Goal: Use online tool/utility: Use online tool/utility

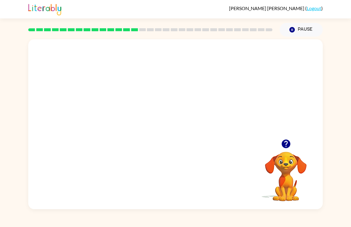
click at [208, 96] on video "Your browser must support playing .mp4 files to use Literably. Please try using…" at bounding box center [175, 89] width 295 height 100
click at [214, 127] on video "Your browser must support playing .mp4 files to use Literably. Please try using…" at bounding box center [175, 89] width 295 height 100
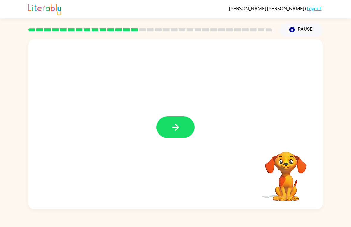
click at [181, 122] on button "button" at bounding box center [176, 127] width 38 height 22
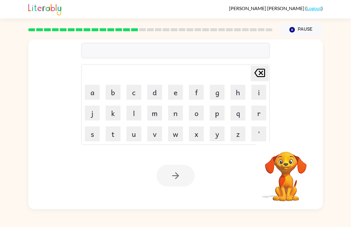
click at [92, 96] on button "a" at bounding box center [92, 92] width 15 height 15
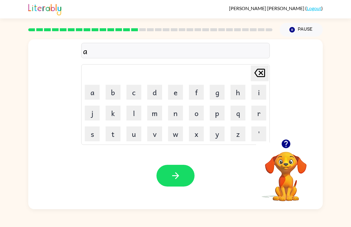
click at [261, 92] on button "i" at bounding box center [259, 92] width 15 height 15
click at [219, 113] on button "p" at bounding box center [217, 113] width 15 height 15
click at [262, 112] on button "r" at bounding box center [259, 113] width 15 height 15
click at [198, 111] on button "o" at bounding box center [196, 113] width 15 height 15
click at [175, 115] on button "n" at bounding box center [175, 113] width 15 height 15
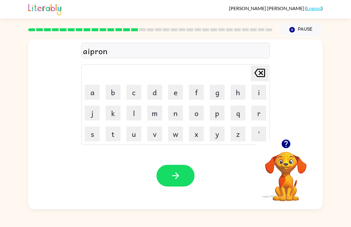
click at [186, 172] on button "button" at bounding box center [176, 176] width 38 height 22
click at [288, 145] on icon "button" at bounding box center [286, 144] width 9 height 9
click at [287, 145] on icon "button" at bounding box center [286, 144] width 10 height 10
click at [219, 115] on button "p" at bounding box center [217, 113] width 15 height 15
click at [200, 114] on button "o" at bounding box center [196, 113] width 15 height 15
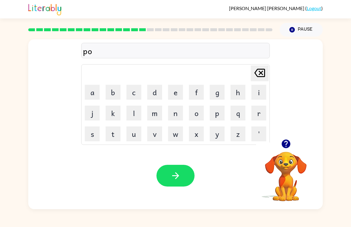
click at [258, 114] on button "r" at bounding box center [259, 113] width 15 height 15
click at [272, 181] on video "Your browser must support playing .mp4 files to use Literably. Please try using…" at bounding box center [286, 173] width 60 height 60
click at [130, 87] on button "c" at bounding box center [134, 92] width 15 height 15
click at [236, 95] on button "h" at bounding box center [238, 92] width 15 height 15
click at [173, 171] on icon "button" at bounding box center [176, 176] width 10 height 10
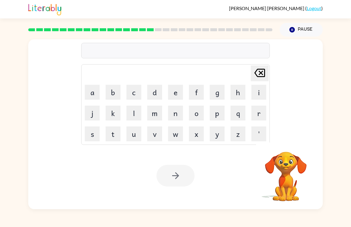
click at [177, 133] on button "w" at bounding box center [175, 134] width 15 height 15
click at [91, 93] on button "a" at bounding box center [92, 92] width 15 height 15
click at [216, 95] on button "g" at bounding box center [217, 92] width 15 height 15
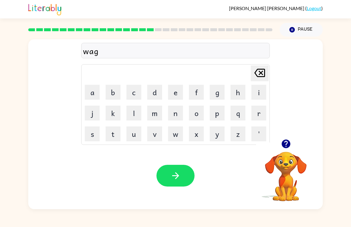
click at [179, 175] on icon "button" at bounding box center [176, 176] width 10 height 10
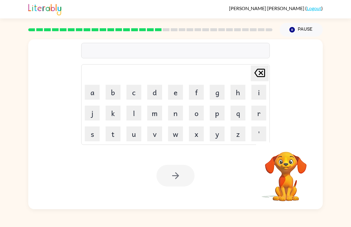
click at [158, 94] on button "d" at bounding box center [154, 92] width 15 height 15
click at [258, 114] on button "r" at bounding box center [259, 113] width 15 height 15
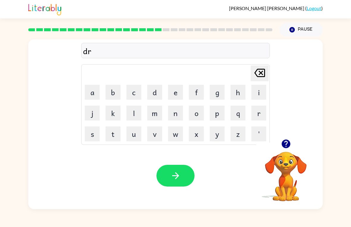
click at [133, 135] on button "u" at bounding box center [134, 134] width 15 height 15
click at [157, 117] on button "m" at bounding box center [154, 113] width 15 height 15
click at [174, 94] on button "e" at bounding box center [175, 92] width 15 height 15
click at [261, 116] on button "r" at bounding box center [259, 113] width 15 height 15
click at [181, 175] on icon "button" at bounding box center [176, 176] width 10 height 10
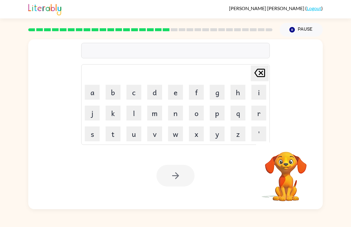
click at [198, 89] on button "f" at bounding box center [196, 92] width 15 height 15
click at [88, 91] on button "a" at bounding box center [92, 92] width 15 height 15
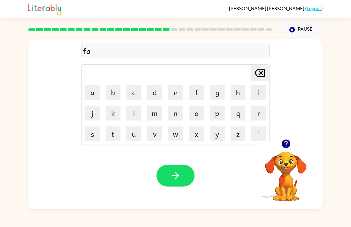
click at [158, 113] on button "m" at bounding box center [154, 113] width 15 height 15
click at [261, 94] on button "i" at bounding box center [259, 92] width 15 height 15
click at [136, 115] on button "l" at bounding box center [134, 113] width 15 height 15
click at [254, 94] on button "i" at bounding box center [259, 92] width 15 height 15
click at [181, 93] on button "e" at bounding box center [175, 92] width 15 height 15
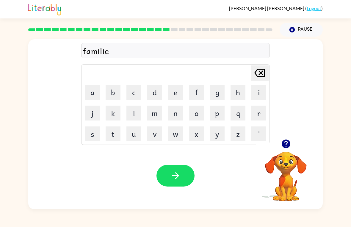
click at [93, 131] on button "s" at bounding box center [92, 134] width 15 height 15
click at [186, 180] on button "button" at bounding box center [176, 176] width 38 height 22
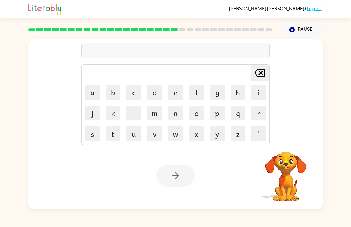
click at [158, 93] on button "d" at bounding box center [154, 92] width 15 height 15
click at [178, 93] on button "e" at bounding box center [175, 92] width 15 height 15
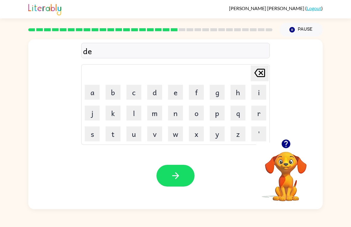
click at [136, 94] on button "c" at bounding box center [134, 92] width 15 height 15
click at [90, 94] on button "a" at bounding box center [92, 92] width 15 height 15
click at [215, 141] on button "y" at bounding box center [217, 134] width 15 height 15
click at [193, 164] on div "Your browser must support playing .mp4 files to use Literably. Please try using…" at bounding box center [175, 175] width 295 height 67
click at [182, 184] on button "button" at bounding box center [176, 176] width 38 height 22
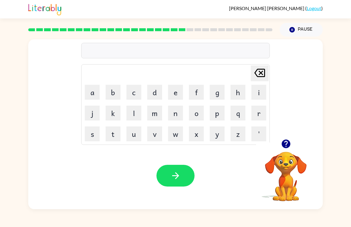
click at [217, 88] on button "g" at bounding box center [217, 92] width 15 height 15
click at [91, 90] on button "a" at bounding box center [92, 92] width 15 height 15
click at [111, 133] on button "t" at bounding box center [113, 134] width 15 height 15
click at [239, 99] on button "h" at bounding box center [238, 92] width 15 height 15
click at [179, 90] on button "e" at bounding box center [175, 92] width 15 height 15
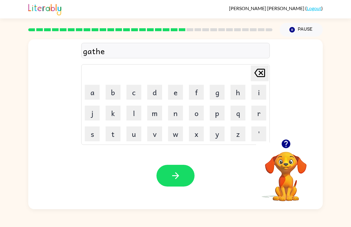
click at [256, 115] on button "r" at bounding box center [259, 113] width 15 height 15
click at [182, 93] on button "e" at bounding box center [175, 92] width 15 height 15
click at [155, 97] on button "d" at bounding box center [154, 92] width 15 height 15
click at [185, 178] on button "button" at bounding box center [176, 176] width 38 height 22
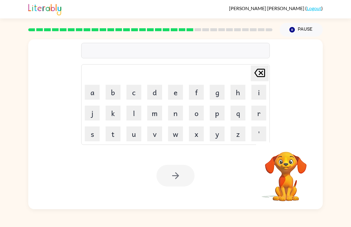
click at [225, 118] on button "p" at bounding box center [217, 113] width 15 height 15
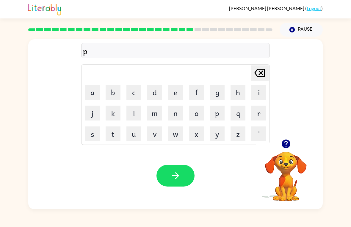
click at [259, 116] on button "r" at bounding box center [259, 113] width 15 height 15
click at [178, 89] on button "e" at bounding box center [175, 92] width 15 height 15
click at [284, 150] on button "button" at bounding box center [286, 143] width 15 height 15
click at [133, 93] on button "c" at bounding box center [134, 92] width 15 height 15
click at [262, 94] on button "i" at bounding box center [259, 92] width 15 height 15
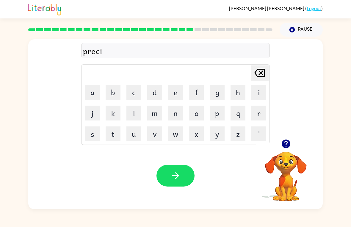
click at [91, 131] on button "s" at bounding box center [92, 134] width 15 height 15
click at [130, 115] on button "l" at bounding box center [134, 113] width 15 height 15
click at [175, 93] on button "e" at bounding box center [175, 92] width 15 height 15
click at [216, 135] on button "y" at bounding box center [217, 134] width 15 height 15
click at [175, 182] on button "button" at bounding box center [176, 176] width 38 height 22
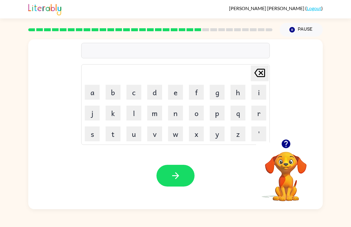
click at [287, 144] on icon "button" at bounding box center [286, 144] width 9 height 9
click at [94, 134] on button "s" at bounding box center [92, 134] width 15 height 15
click at [262, 114] on button "r" at bounding box center [259, 113] width 15 height 15
click at [175, 89] on button "e" at bounding box center [175, 92] width 15 height 15
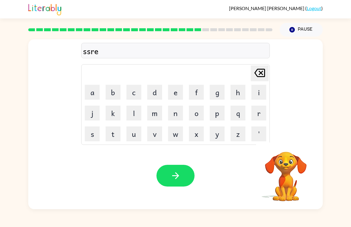
click at [175, 89] on button "e" at bounding box center [175, 92] width 15 height 15
click at [261, 79] on icon "[PERSON_NAME] last character input" at bounding box center [260, 73] width 14 height 14
click at [261, 78] on icon "[PERSON_NAME] last character input" at bounding box center [260, 73] width 14 height 14
click at [259, 74] on icon "[PERSON_NAME] last character input" at bounding box center [260, 73] width 14 height 14
click at [261, 73] on icon at bounding box center [260, 73] width 11 height 8
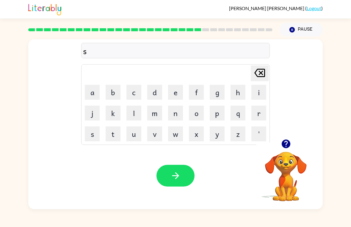
click at [110, 132] on button "t" at bounding box center [113, 134] width 15 height 15
click at [259, 113] on button "r" at bounding box center [259, 113] width 15 height 15
click at [171, 96] on button "e" at bounding box center [175, 92] width 15 height 15
click at [170, 96] on button "e" at bounding box center [175, 92] width 15 height 15
click at [111, 134] on button "t" at bounding box center [113, 134] width 15 height 15
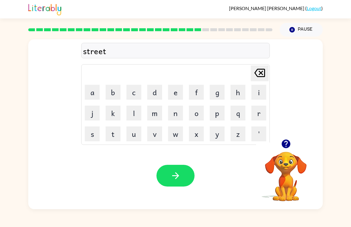
click at [175, 175] on icon "button" at bounding box center [176, 176] width 10 height 10
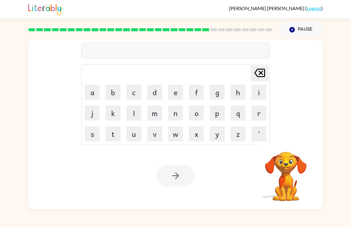
click at [203, 32] on div at bounding box center [151, 29] width 252 height 21
click at [202, 32] on div at bounding box center [151, 29] width 252 height 21
click at [204, 29] on rect at bounding box center [206, 29] width 7 height 3
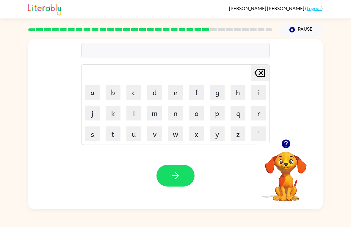
click at [285, 146] on icon "button" at bounding box center [286, 144] width 9 height 9
click at [219, 95] on button "g" at bounding box center [217, 92] width 15 height 15
click at [261, 96] on button "i" at bounding box center [259, 92] width 15 height 15
click at [177, 117] on button "n" at bounding box center [175, 113] width 15 height 15
click at [219, 94] on button "g" at bounding box center [217, 92] width 15 height 15
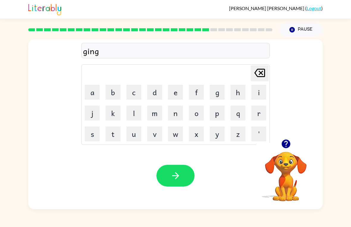
click at [177, 91] on button "e" at bounding box center [175, 92] width 15 height 15
click at [259, 113] on button "r" at bounding box center [259, 113] width 15 height 15
click at [174, 179] on icon "button" at bounding box center [176, 176] width 10 height 10
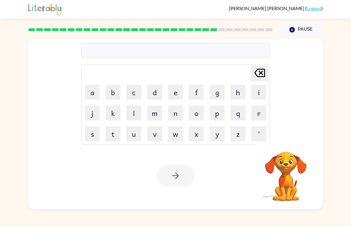
click at [138, 88] on button "c" at bounding box center [134, 92] width 15 height 15
click at [198, 115] on button "o" at bounding box center [196, 113] width 15 height 15
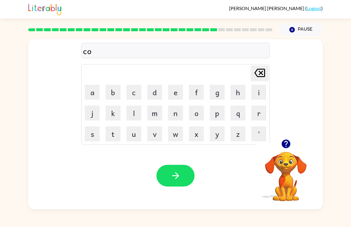
click at [171, 117] on button "n" at bounding box center [175, 113] width 15 height 15
click at [136, 89] on button "c" at bounding box center [134, 92] width 15 height 15
click at [145, 112] on td "m" at bounding box center [155, 113] width 20 height 20
click at [134, 114] on button "l" at bounding box center [134, 113] width 15 height 15
click at [137, 133] on button "u" at bounding box center [134, 134] width 15 height 15
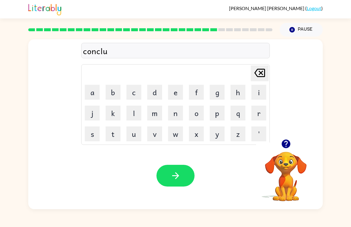
click at [158, 97] on button "d" at bounding box center [154, 92] width 15 height 15
click at [174, 90] on button "e" at bounding box center [175, 92] width 15 height 15
click at [160, 93] on button "d" at bounding box center [154, 92] width 15 height 15
click at [181, 178] on button "button" at bounding box center [176, 176] width 38 height 22
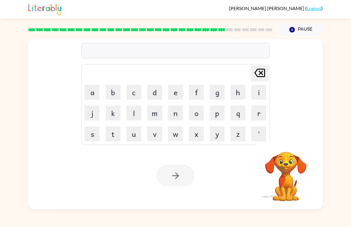
click at [132, 97] on button "c" at bounding box center [134, 92] width 15 height 15
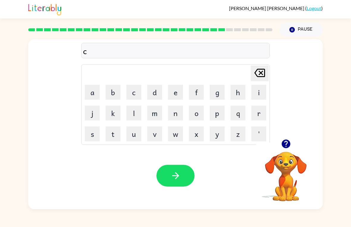
click at [90, 90] on button "a" at bounding box center [92, 92] width 15 height 15
click at [114, 137] on button "t" at bounding box center [113, 134] width 15 height 15
click at [198, 92] on button "f" at bounding box center [196, 92] width 15 height 15
click at [256, 95] on button "i" at bounding box center [259, 92] width 15 height 15
click at [91, 133] on button "s" at bounding box center [92, 134] width 15 height 15
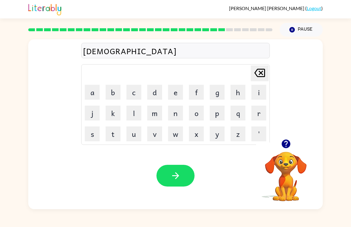
click at [232, 98] on button "h" at bounding box center [238, 92] width 15 height 15
click at [283, 149] on icon "button" at bounding box center [286, 144] width 10 height 10
click at [175, 178] on icon "button" at bounding box center [176, 176] width 10 height 10
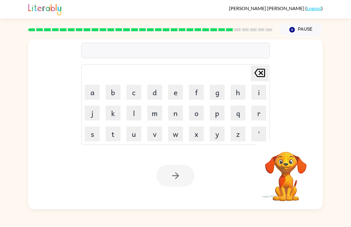
click at [198, 113] on button "o" at bounding box center [196, 113] width 15 height 15
click at [158, 136] on button "v" at bounding box center [154, 134] width 15 height 15
click at [175, 98] on button "e" at bounding box center [175, 92] width 15 height 15
click at [254, 113] on button "r" at bounding box center [259, 113] width 15 height 15
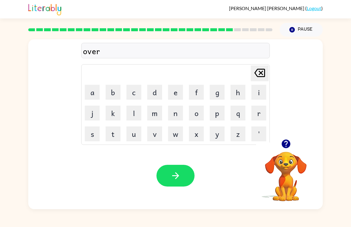
click at [109, 139] on button "t" at bounding box center [113, 134] width 15 height 15
click at [256, 92] on button "i" at bounding box center [259, 92] width 15 height 15
click at [158, 115] on button "m" at bounding box center [154, 113] width 15 height 15
click at [179, 93] on button "e" at bounding box center [175, 92] width 15 height 15
click at [185, 175] on button "button" at bounding box center [176, 176] width 38 height 22
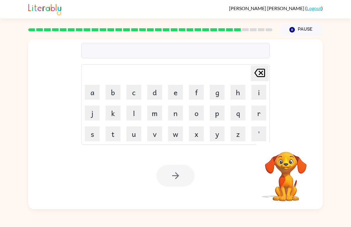
click at [218, 92] on button "g" at bounding box center [217, 92] width 15 height 15
click at [134, 112] on button "l" at bounding box center [134, 113] width 15 height 15
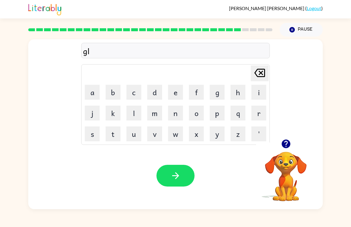
click at [197, 116] on button "o" at bounding box center [196, 113] width 15 height 15
click at [173, 131] on button "w" at bounding box center [175, 134] width 15 height 15
click at [187, 181] on button "button" at bounding box center [176, 176] width 38 height 22
click at [286, 144] on icon "button" at bounding box center [286, 144] width 9 height 9
click at [285, 146] on icon "button" at bounding box center [286, 144] width 9 height 9
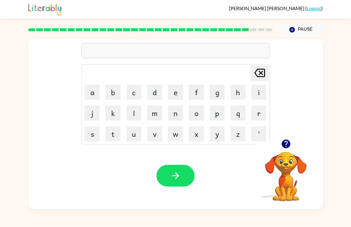
click at [256, 94] on button "i" at bounding box center [259, 92] width 15 height 15
click at [221, 114] on button "p" at bounding box center [217, 113] width 15 height 15
click at [259, 73] on icon "[PERSON_NAME] last character input" at bounding box center [260, 73] width 14 height 14
click at [181, 135] on button "w" at bounding box center [175, 134] width 15 height 15
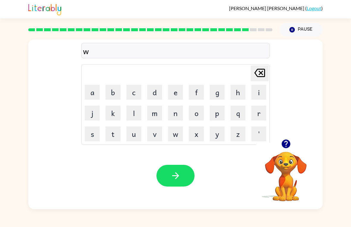
click at [262, 95] on button "i" at bounding box center [259, 92] width 15 height 15
click at [214, 118] on button "p" at bounding box center [217, 113] width 15 height 15
click at [194, 180] on button "button" at bounding box center [176, 176] width 38 height 22
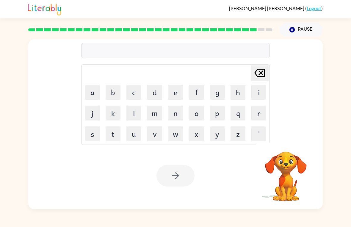
click at [93, 92] on button "a" at bounding box center [92, 92] width 15 height 15
click at [91, 136] on button "s" at bounding box center [92, 134] width 15 height 15
click at [116, 133] on button "t" at bounding box center [113, 134] width 15 height 15
click at [176, 90] on button "e" at bounding box center [175, 92] width 15 height 15
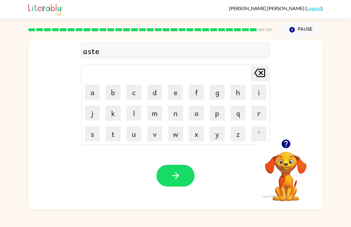
click at [259, 114] on button "r" at bounding box center [259, 113] width 15 height 15
click at [197, 113] on button "o" at bounding box center [196, 113] width 15 height 15
click at [259, 93] on button "i" at bounding box center [259, 92] width 15 height 15
click at [152, 96] on button "d" at bounding box center [154, 92] width 15 height 15
click at [185, 176] on button "button" at bounding box center [176, 176] width 38 height 22
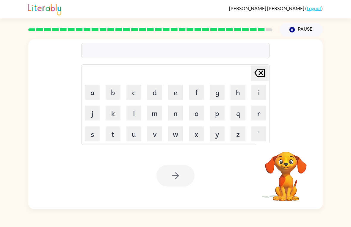
click at [155, 117] on button "m" at bounding box center [154, 113] width 15 height 15
click at [95, 93] on button "a" at bounding box center [92, 92] width 15 height 15
click at [92, 135] on button "s" at bounding box center [92, 134] width 15 height 15
click at [109, 133] on button "t" at bounding box center [113, 134] width 15 height 15
click at [176, 95] on button "e" at bounding box center [175, 92] width 15 height 15
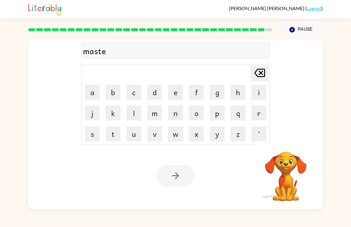
click at [261, 116] on button "r" at bounding box center [259, 113] width 15 height 15
click at [216, 118] on button "p" at bounding box center [217, 113] width 15 height 15
click at [256, 93] on button "i" at bounding box center [259, 92] width 15 height 15
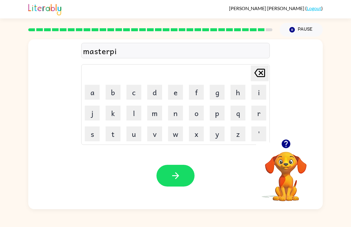
click at [179, 93] on button "e" at bounding box center [175, 92] width 15 height 15
click at [133, 98] on button "c" at bounding box center [134, 92] width 15 height 15
click at [176, 96] on button "e" at bounding box center [175, 92] width 15 height 15
click at [178, 177] on icon "button" at bounding box center [175, 175] width 7 height 7
